Goal: Navigation & Orientation: Find specific page/section

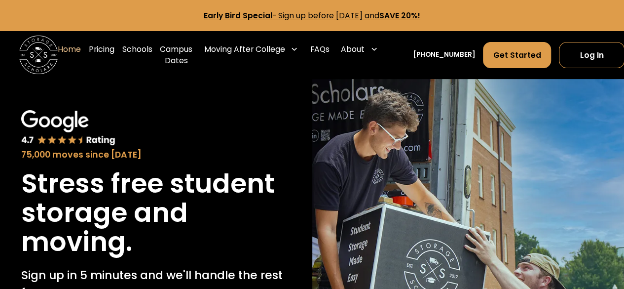
click at [71, 47] on link "Home" at bounding box center [69, 55] width 23 height 38
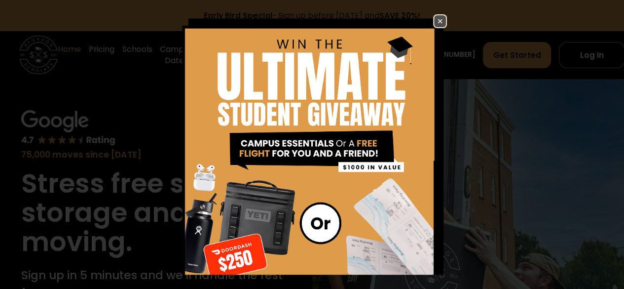
click at [434, 21] on img at bounding box center [440, 21] width 12 height 12
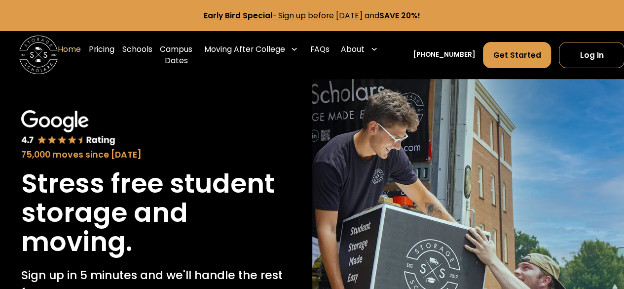
click at [73, 47] on link "Home" at bounding box center [69, 55] width 23 height 38
